Goal: Transaction & Acquisition: Download file/media

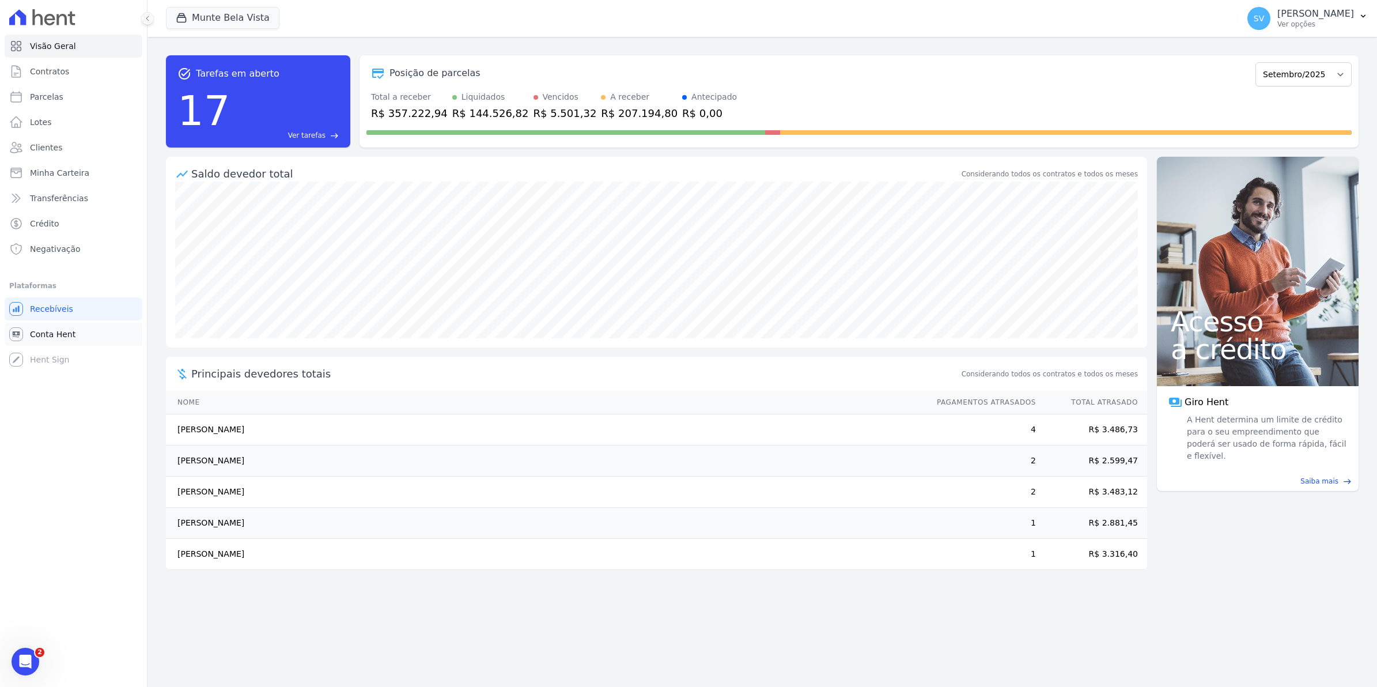
click at [45, 336] on span "Conta Hent" at bounding box center [53, 334] width 46 height 12
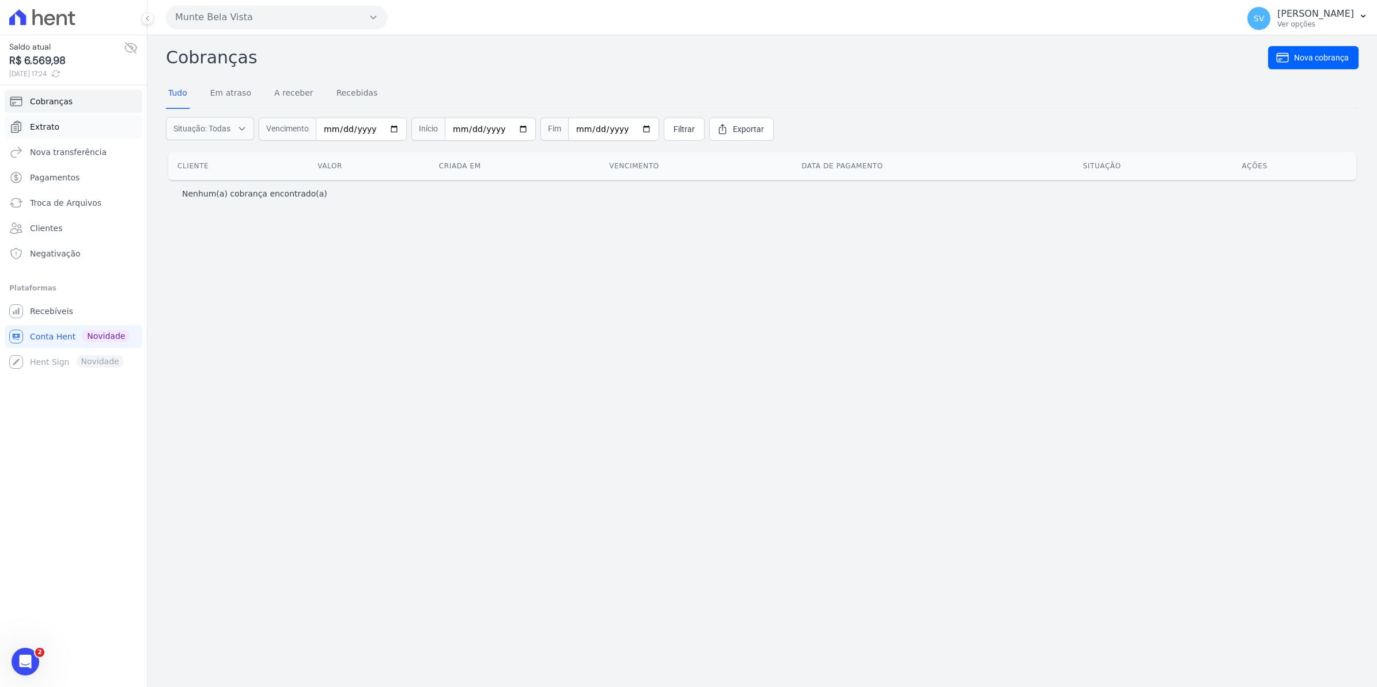
click at [55, 130] on span "Extrato" at bounding box center [44, 127] width 29 height 12
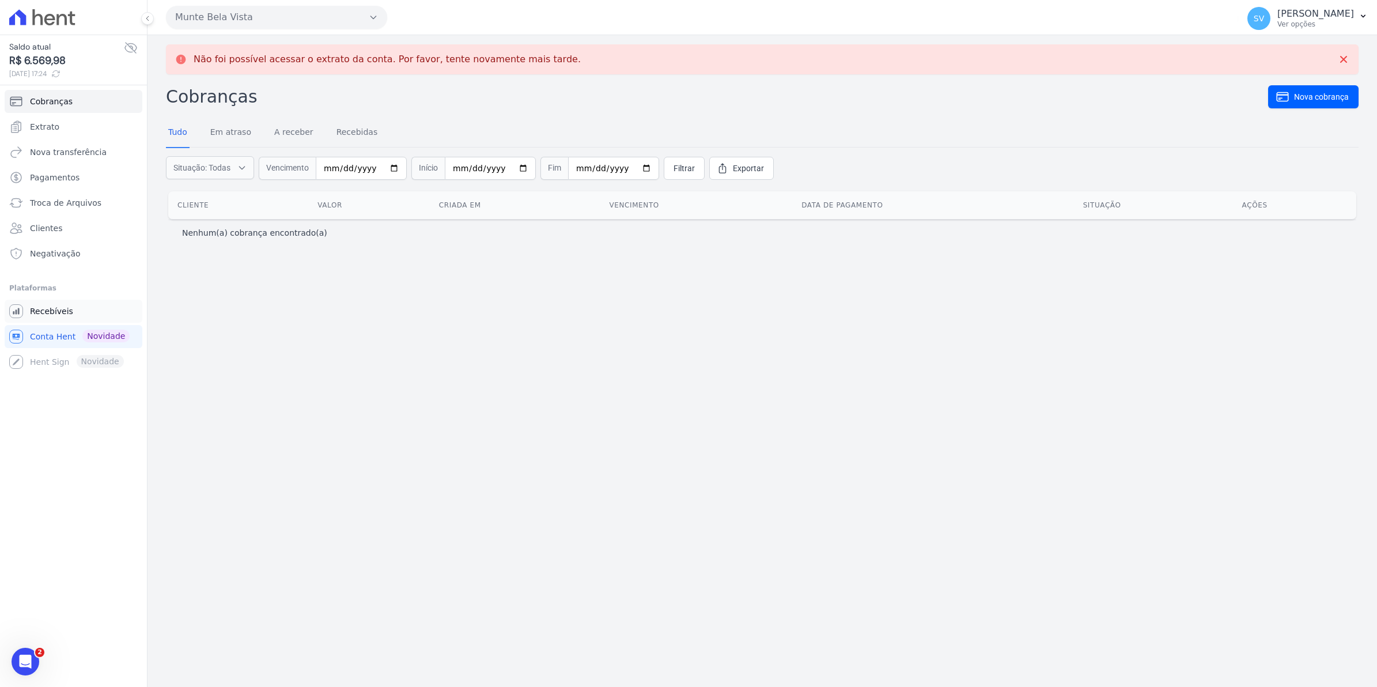
click at [56, 312] on span "Recebíveis" at bounding box center [51, 311] width 43 height 12
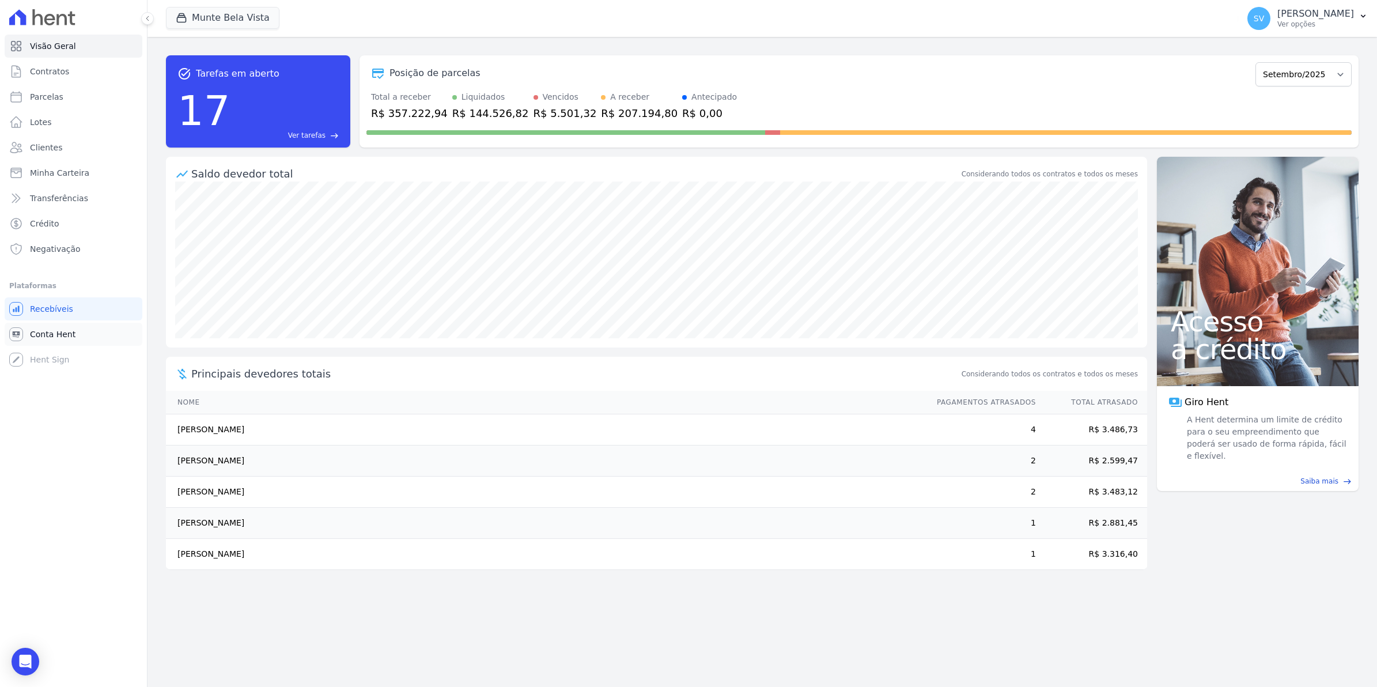
click at [61, 329] on span "Conta Hent" at bounding box center [53, 334] width 46 height 12
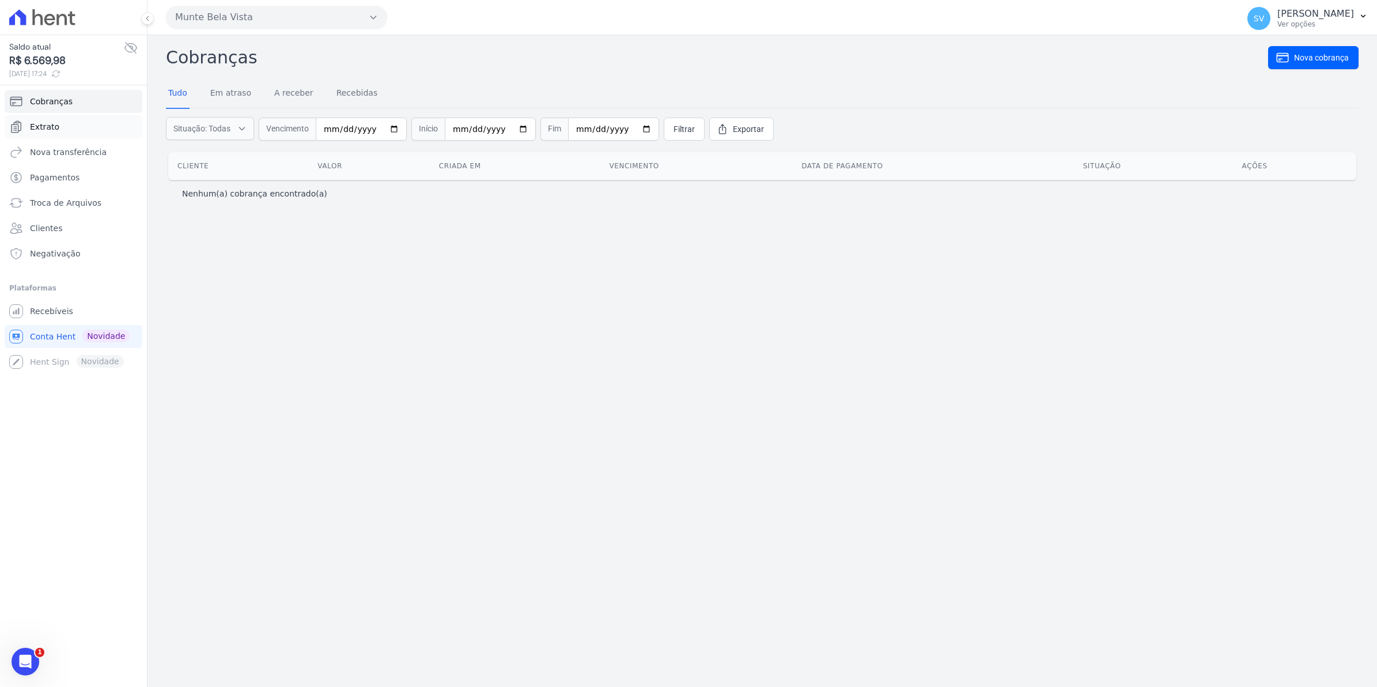
click at [59, 134] on link "Extrato" at bounding box center [74, 126] width 138 height 23
click at [47, 128] on span "Extrato" at bounding box center [44, 127] width 29 height 12
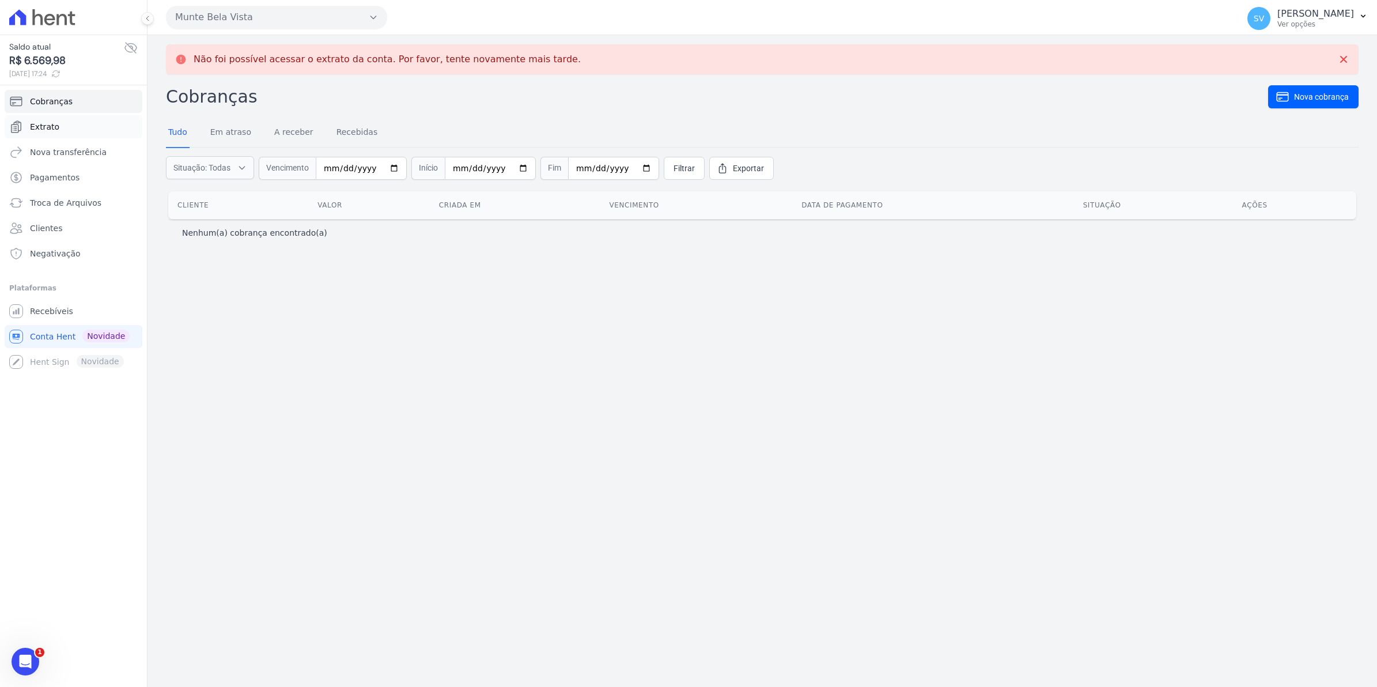
click at [55, 127] on span "Extrato" at bounding box center [44, 127] width 29 height 12
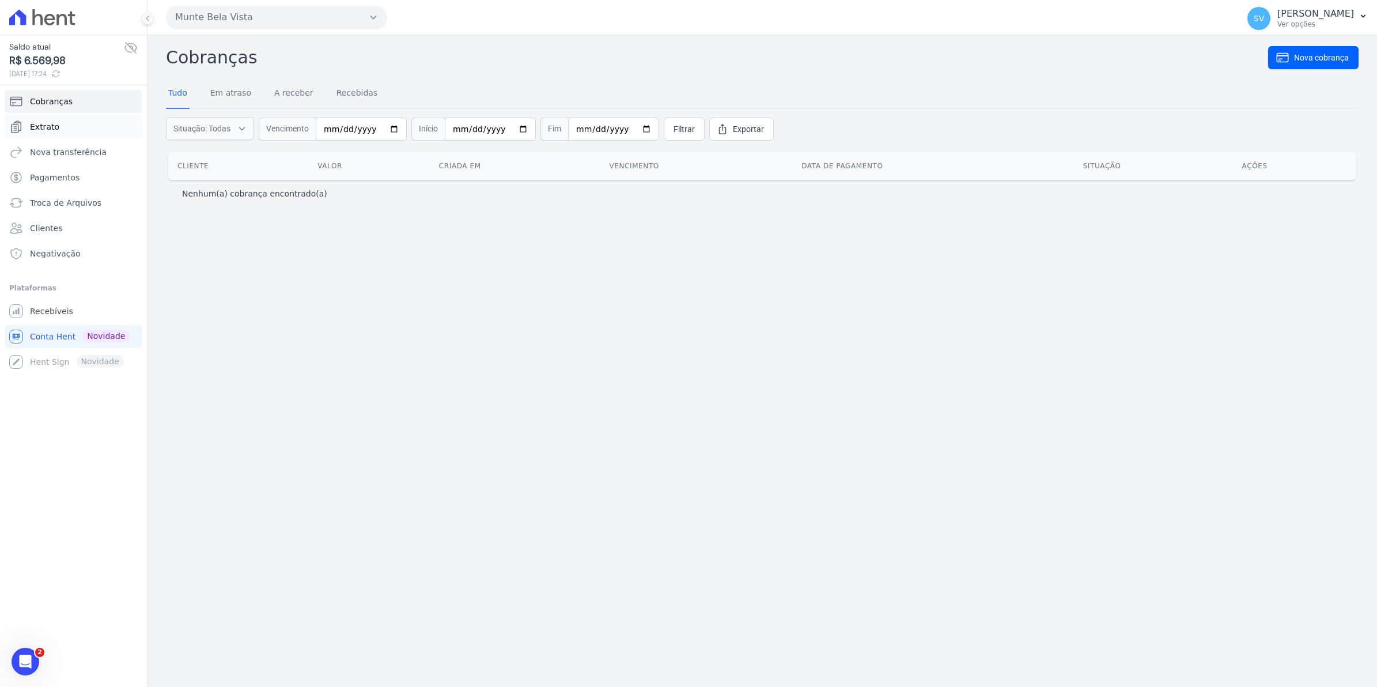
click at [52, 122] on span "Extrato" at bounding box center [44, 127] width 29 height 12
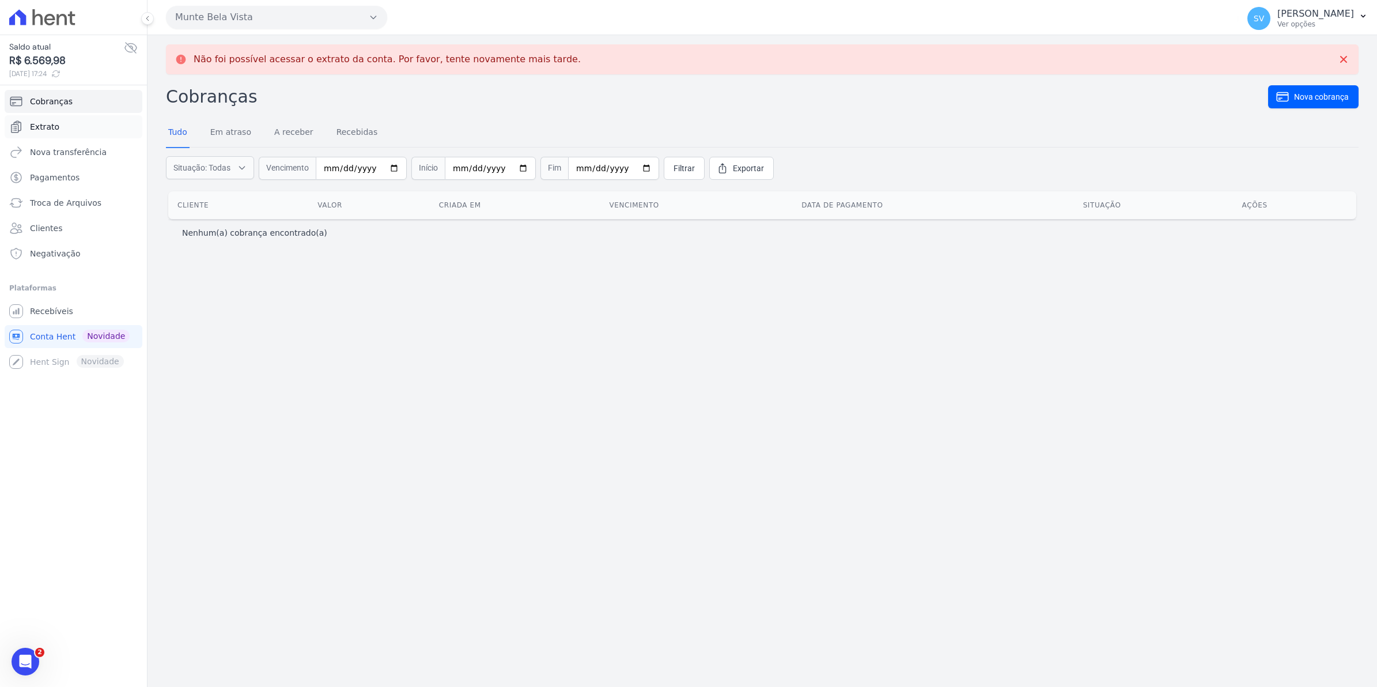
click at [46, 132] on span "Extrato" at bounding box center [44, 127] width 29 height 12
click at [51, 104] on span "Cobranças" at bounding box center [51, 102] width 43 height 12
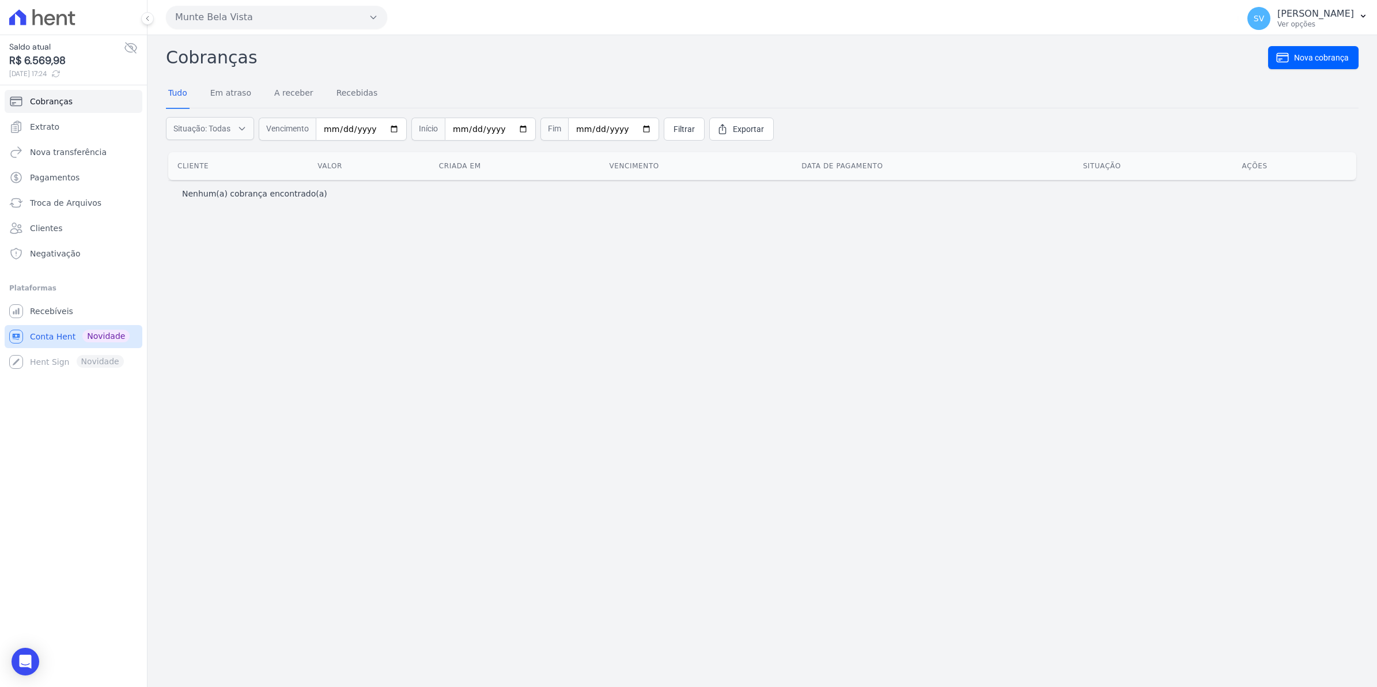
click at [46, 340] on span "Conta Hent" at bounding box center [53, 337] width 46 height 12
click at [48, 124] on span "Extrato" at bounding box center [44, 127] width 29 height 12
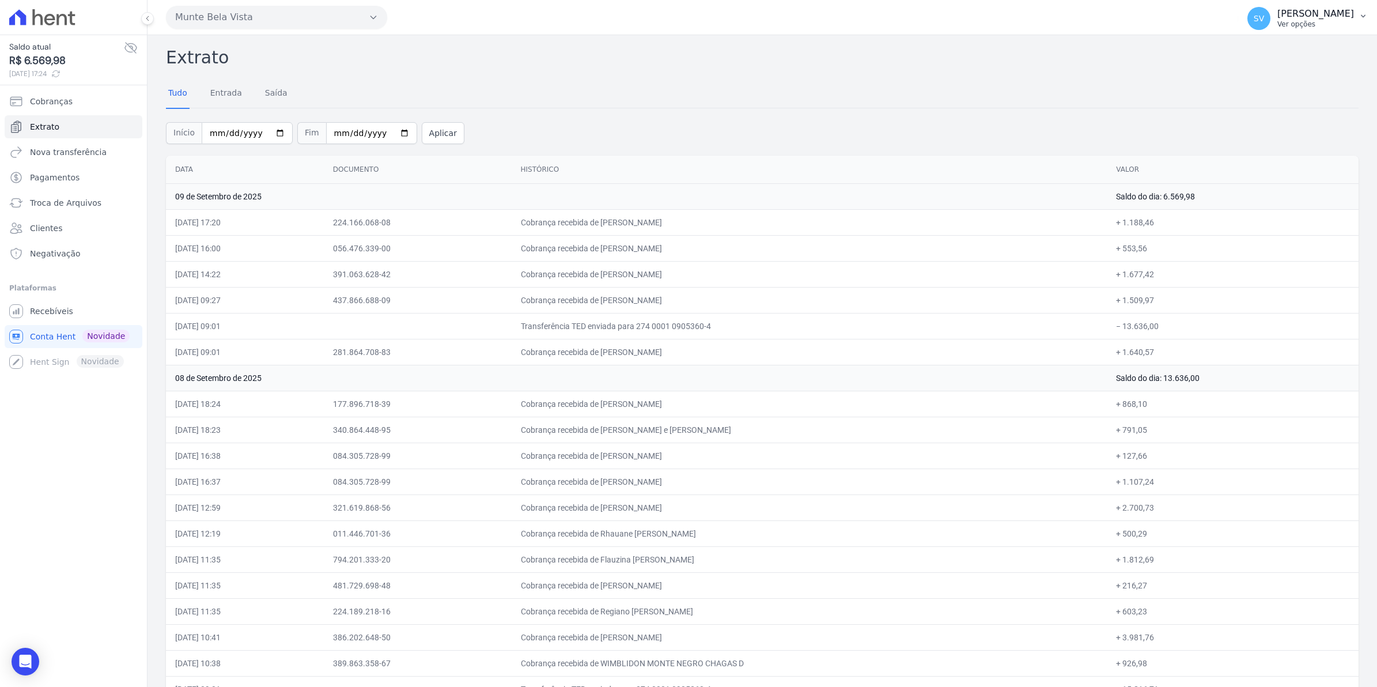
click at [1264, 18] on span "SV" at bounding box center [1258, 18] width 10 height 8
click at [47, 298] on li "Plataformas Você não possui Hent Sign ativado. Para saber mais, fale com a equi…" at bounding box center [73, 327] width 128 height 92
click at [59, 314] on span "Recebíveis" at bounding box center [51, 311] width 43 height 12
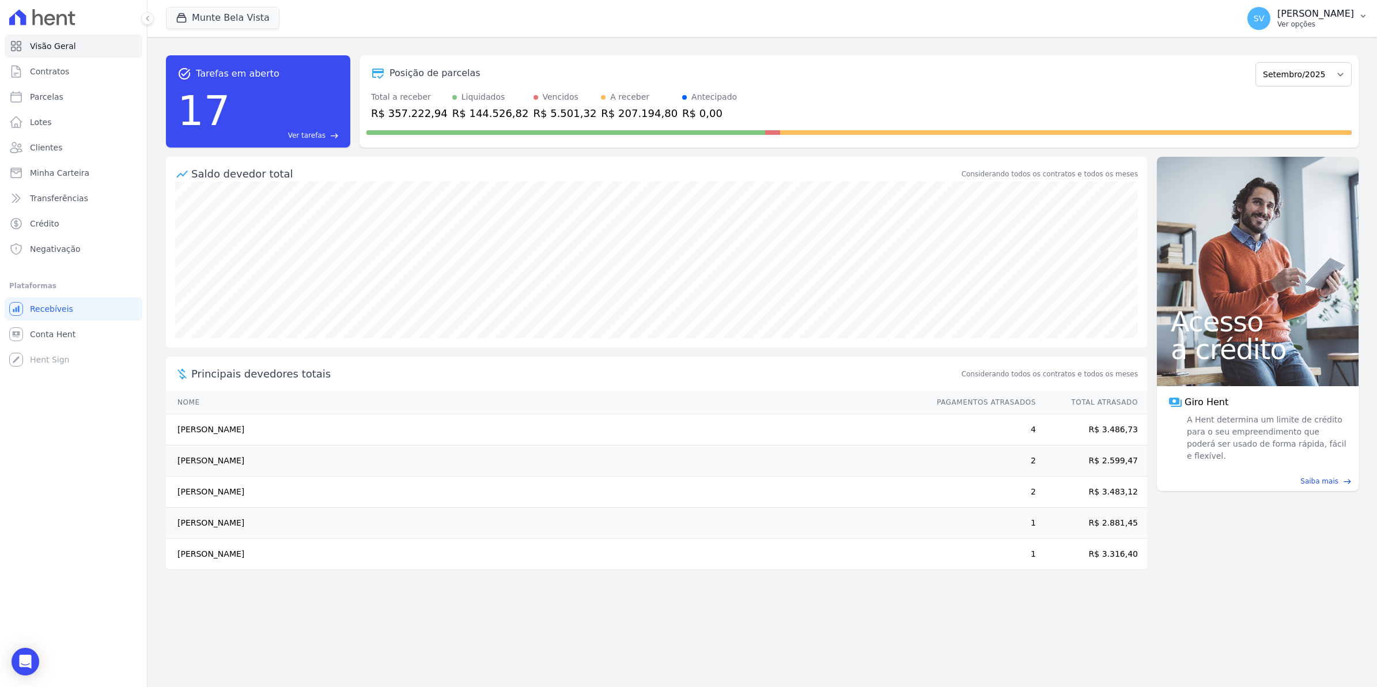
click at [1257, 24] on button "SV [PERSON_NAME] Ver opções" at bounding box center [1307, 18] width 139 height 32
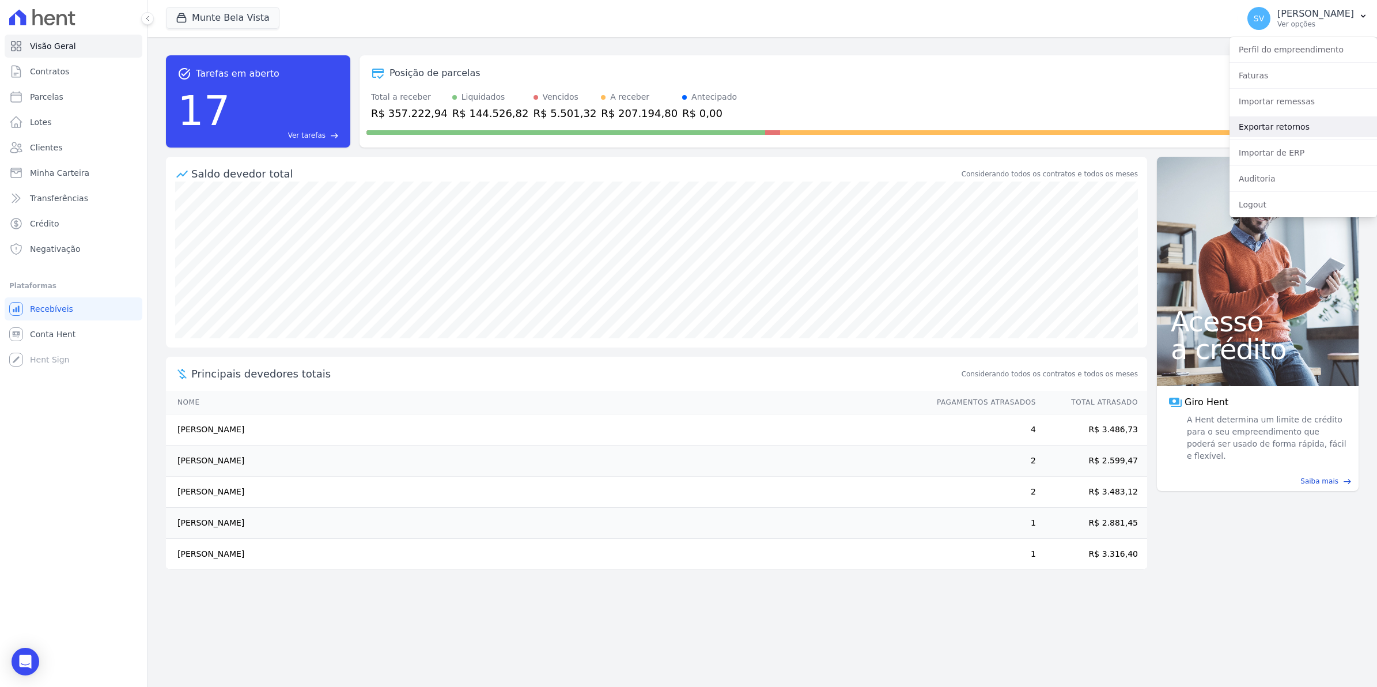
click at [1263, 127] on link "Exportar retornos" at bounding box center [1302, 126] width 147 height 21
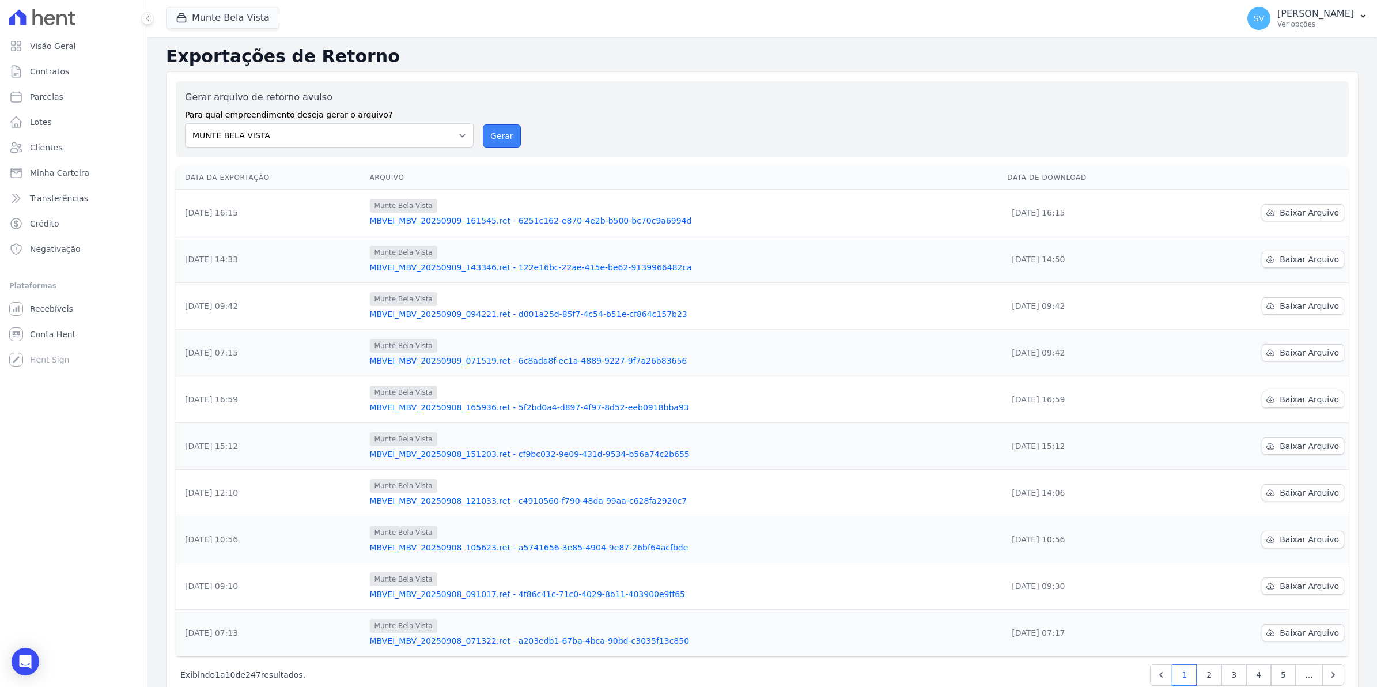
click at [486, 141] on button "Gerar" at bounding box center [502, 135] width 38 height 23
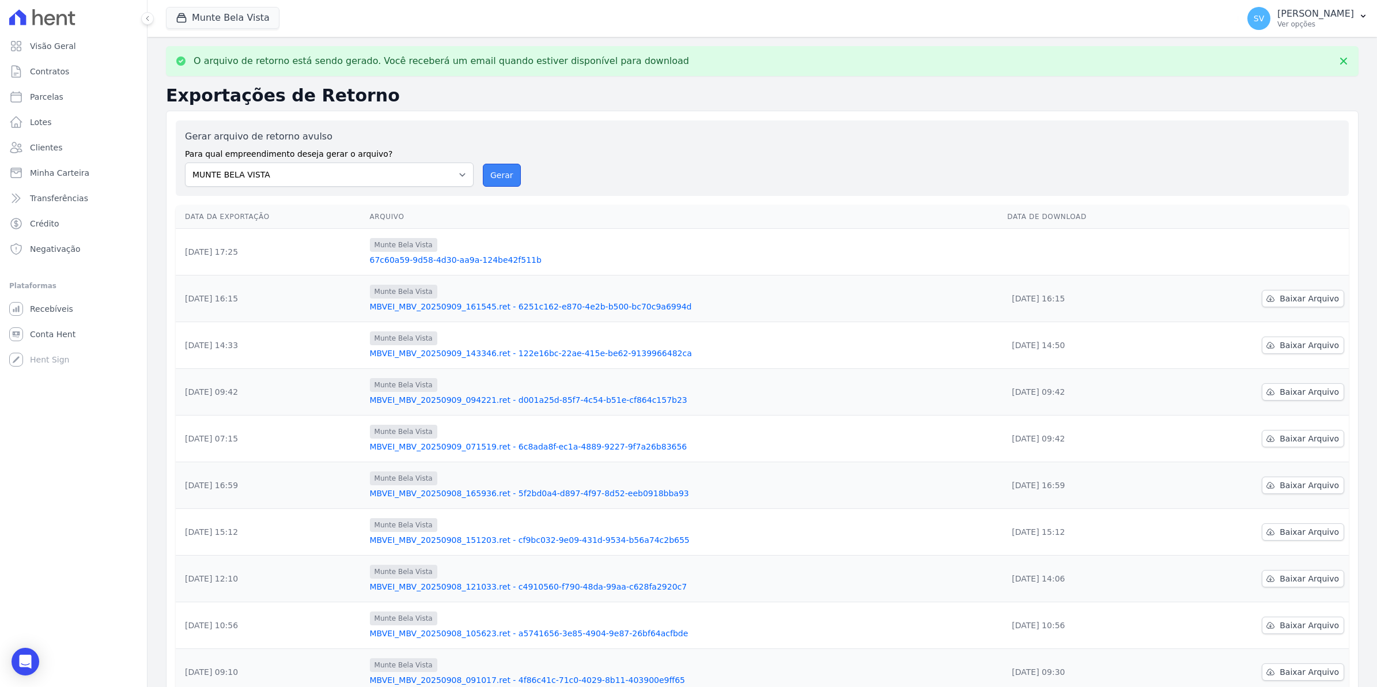
click at [505, 179] on button "Gerar" at bounding box center [502, 175] width 38 height 23
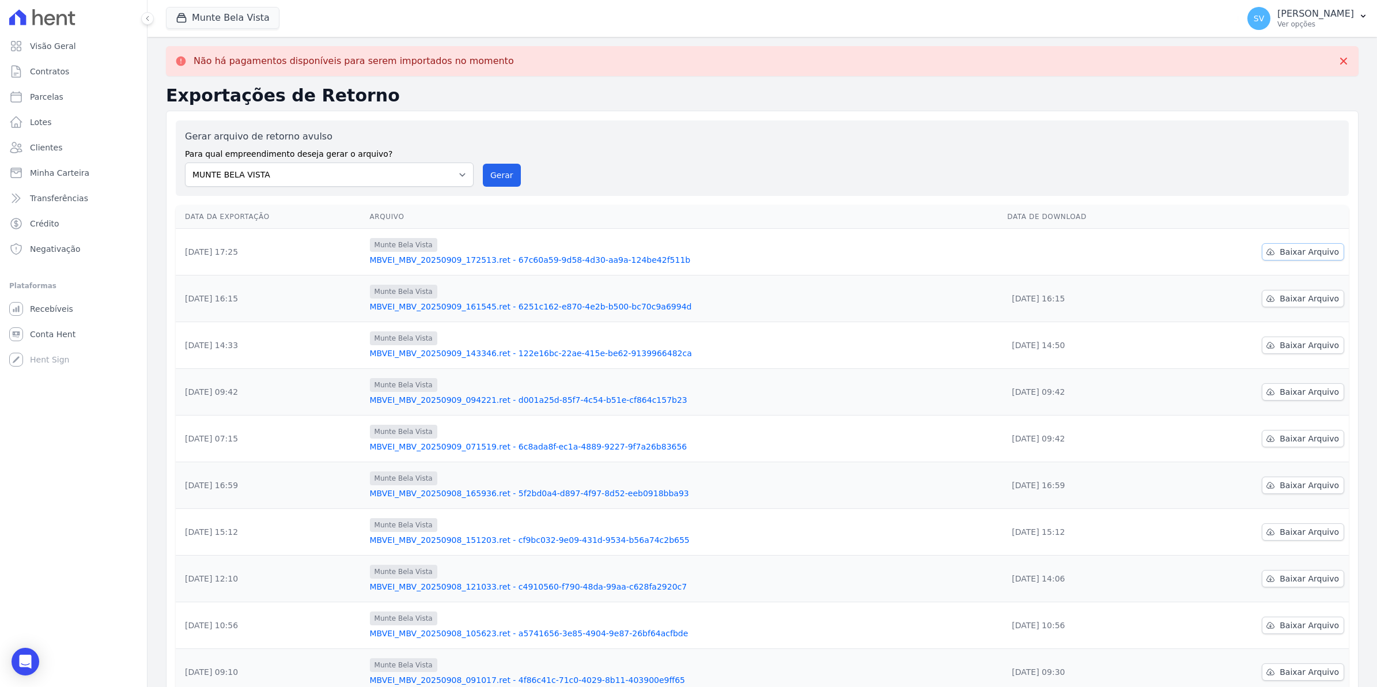
click at [1305, 252] on span "Baixar Arquivo" at bounding box center [1308, 252] width 59 height 12
click at [687, 169] on div "Gerar arquivo de retorno avulso Para qual empreendimento deseja gerar o arquivo…" at bounding box center [762, 158] width 1154 height 57
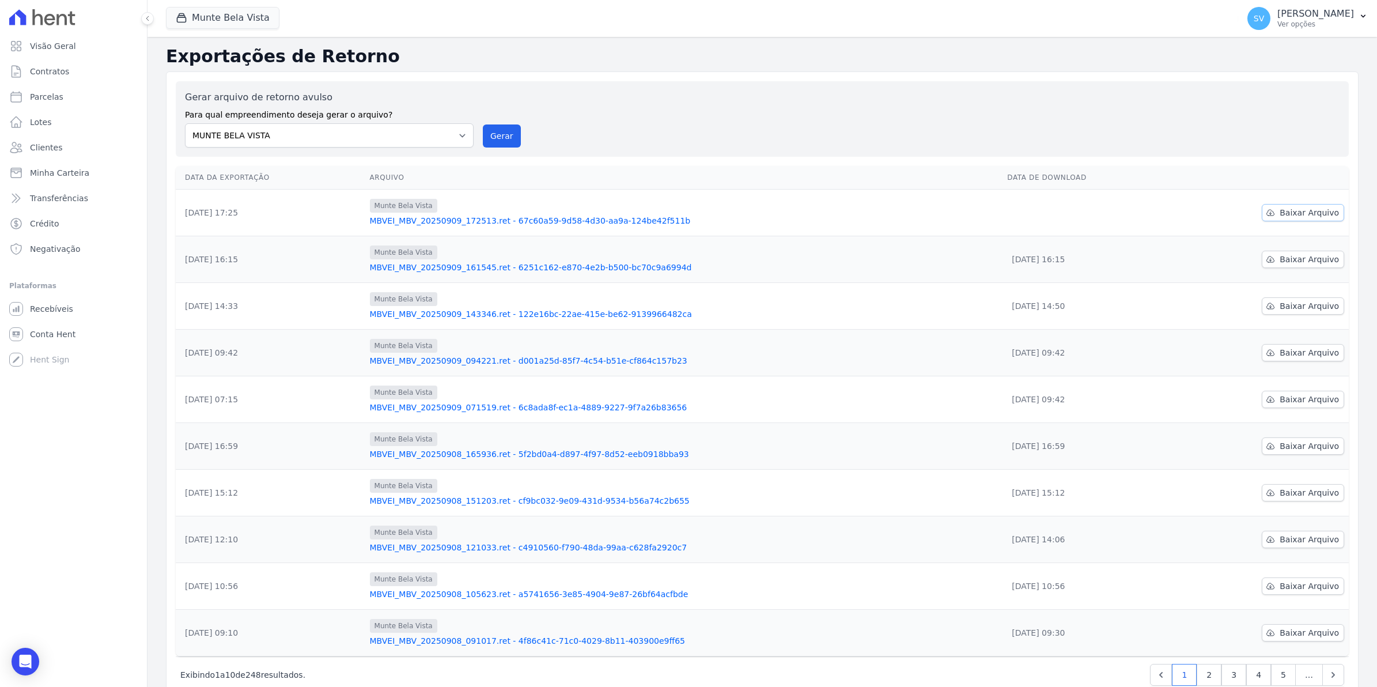
click at [1299, 213] on span "Baixar Arquivo" at bounding box center [1308, 213] width 59 height 12
